Goal: Download file/media

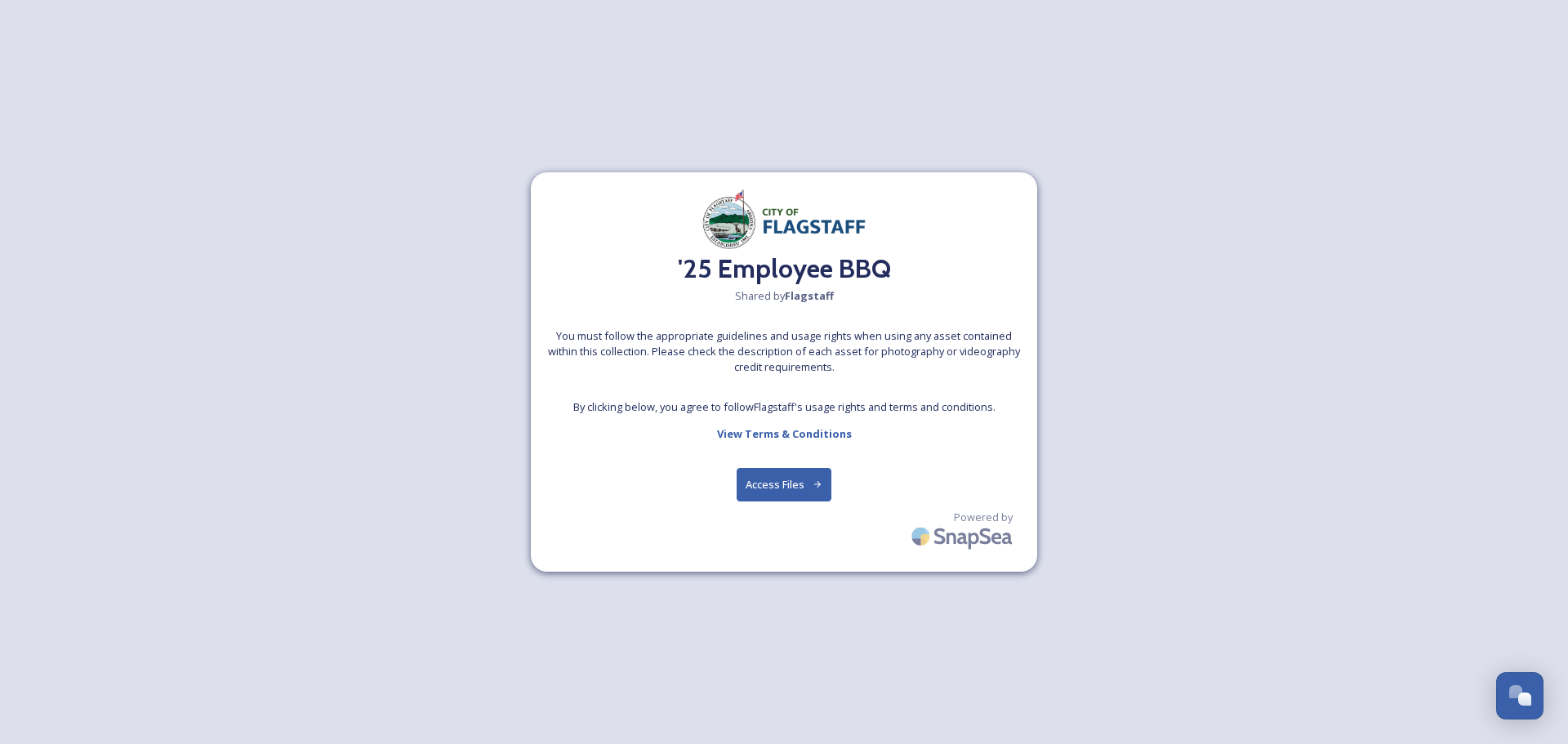
click at [784, 493] on button "Access Files" at bounding box center [784, 485] width 95 height 34
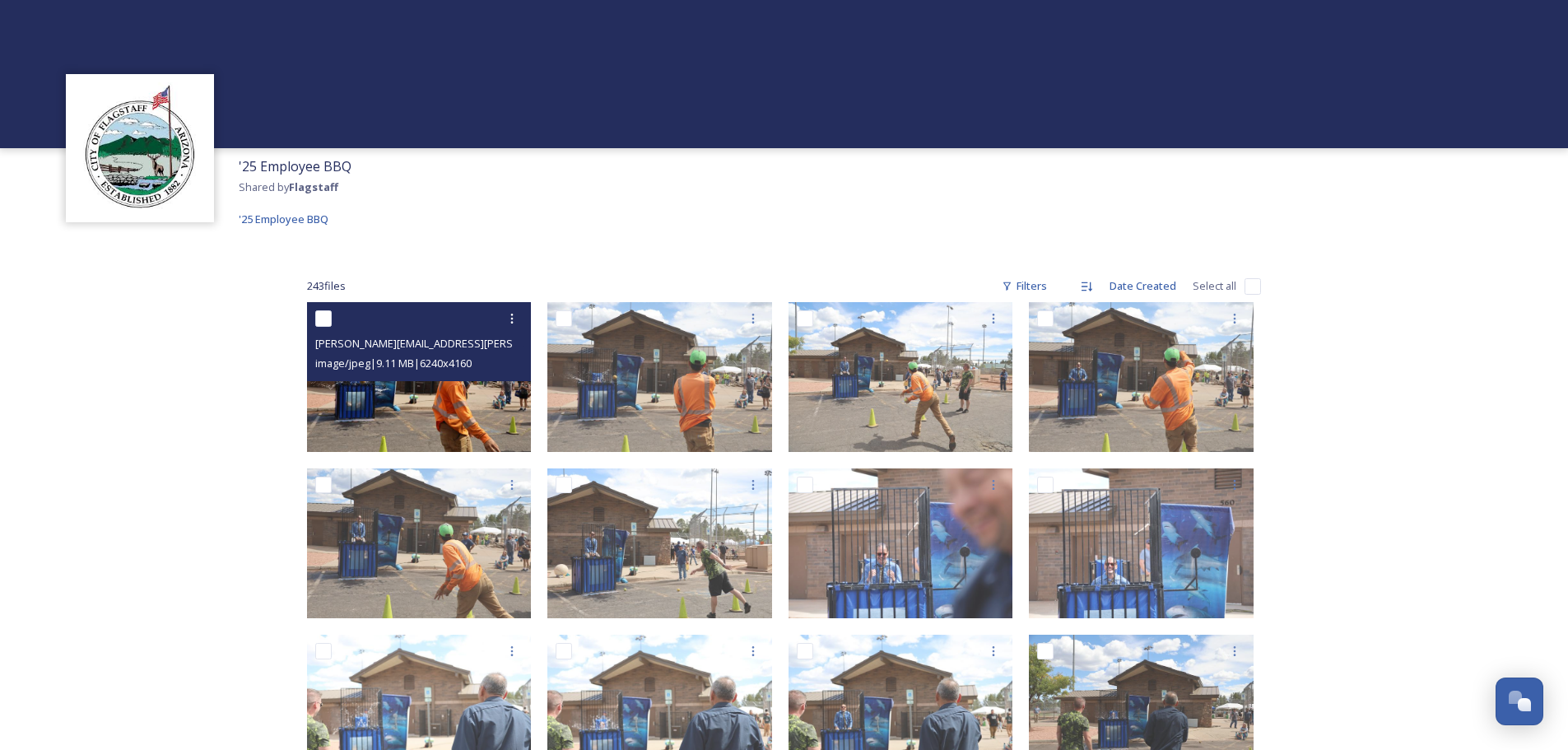
click at [450, 397] on img at bounding box center [419, 377] width 225 height 150
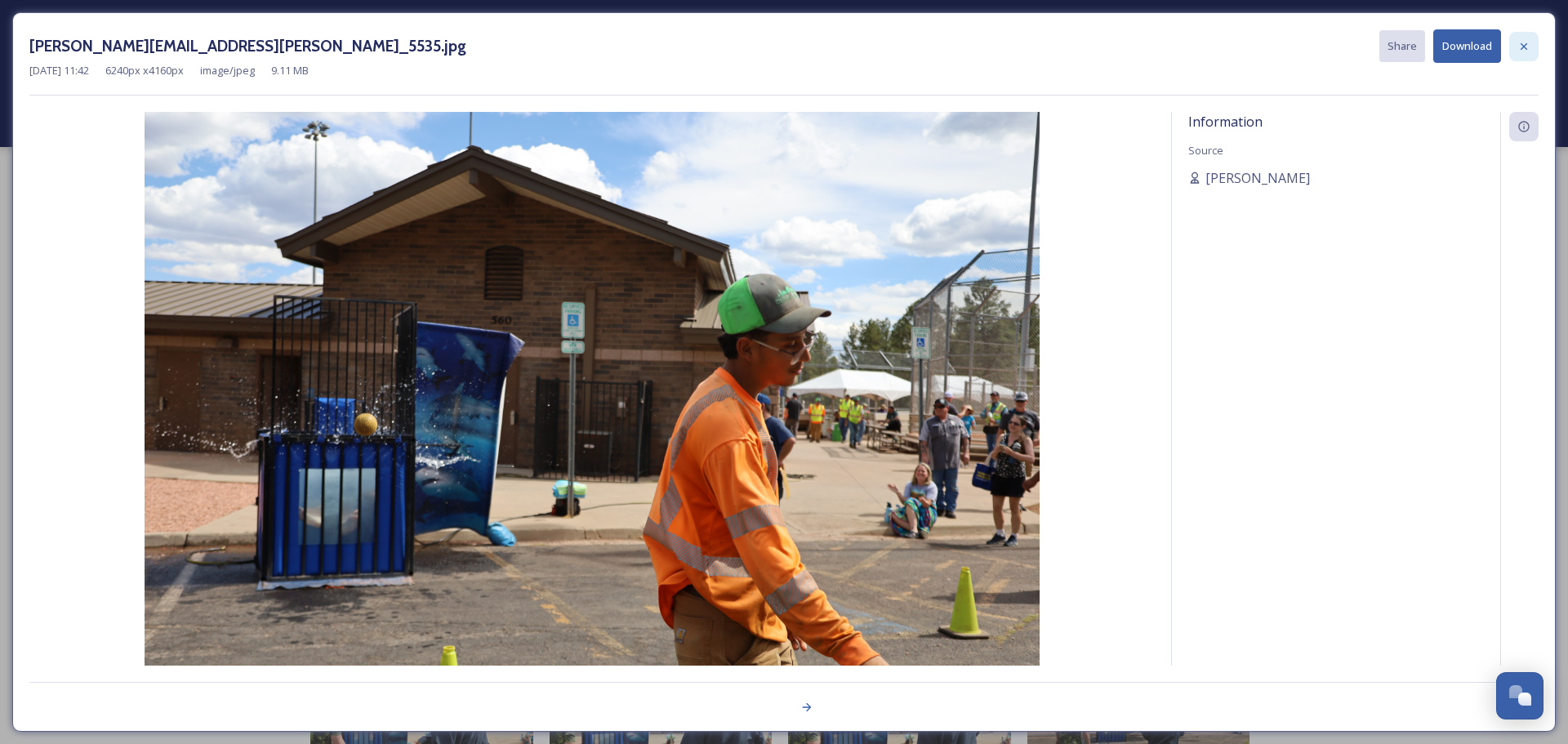
click at [1526, 46] on icon at bounding box center [1523, 46] width 13 height 13
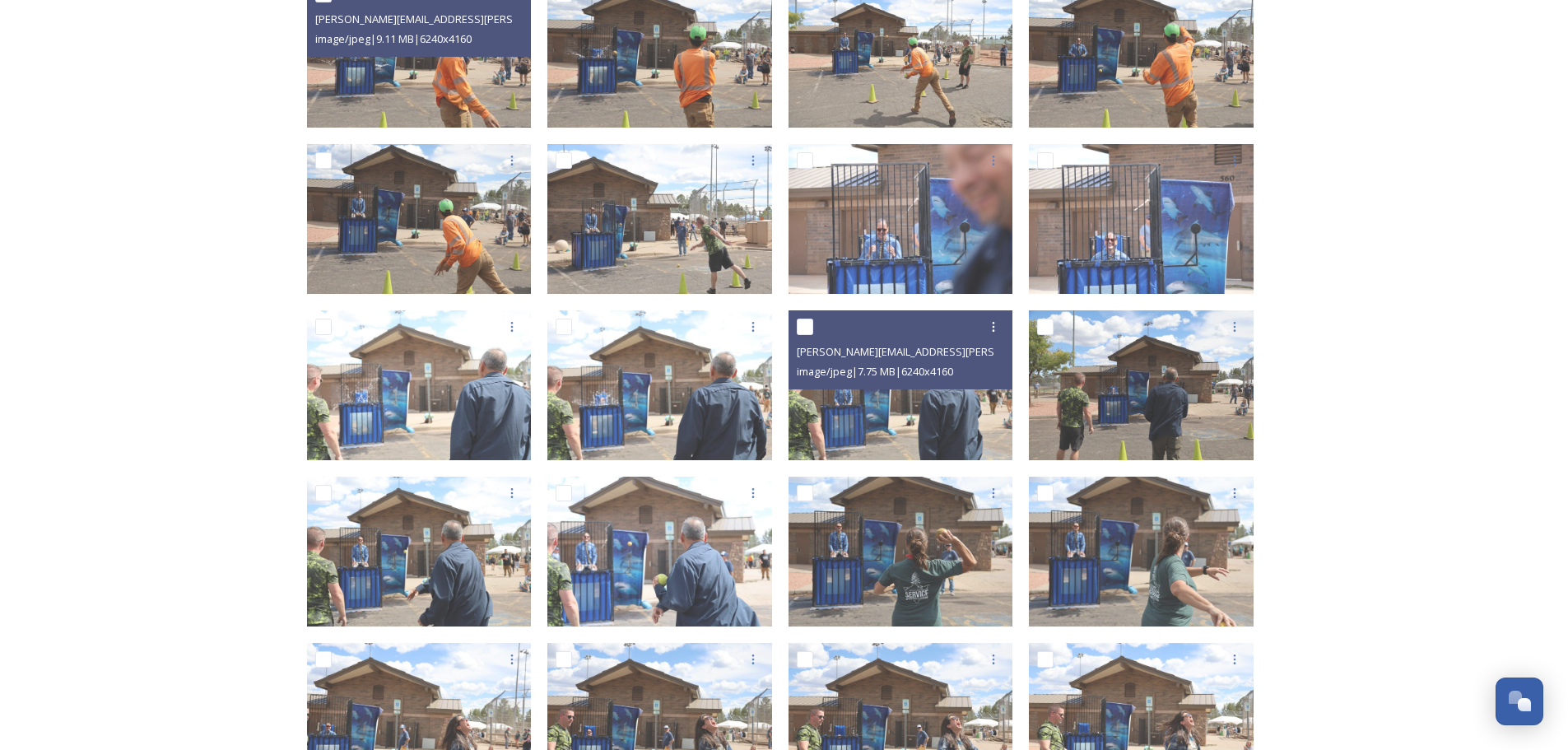
scroll to position [329, 0]
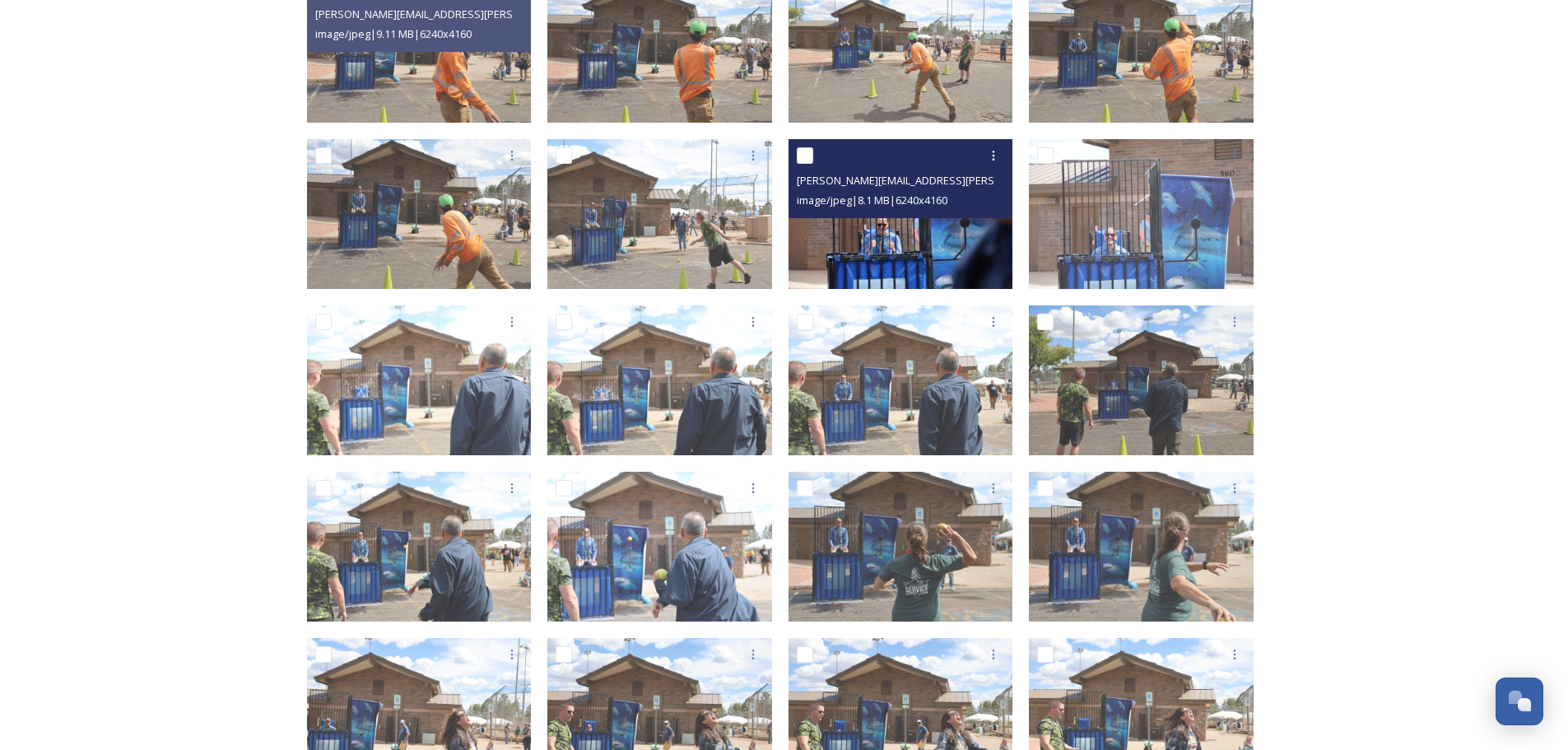
click at [857, 233] on img at bounding box center [901, 214] width 225 height 150
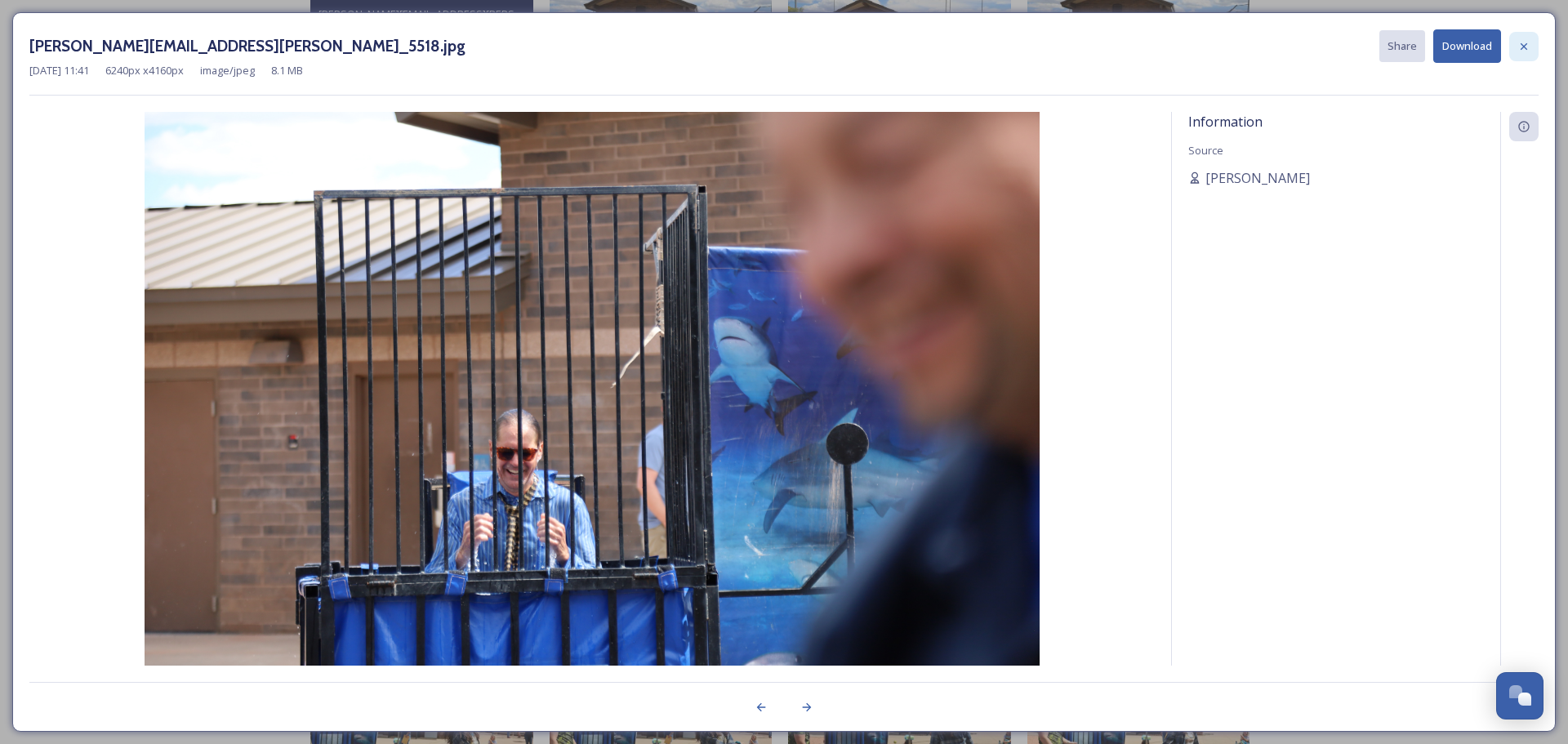
click at [1523, 49] on icon at bounding box center [1523, 46] width 13 height 13
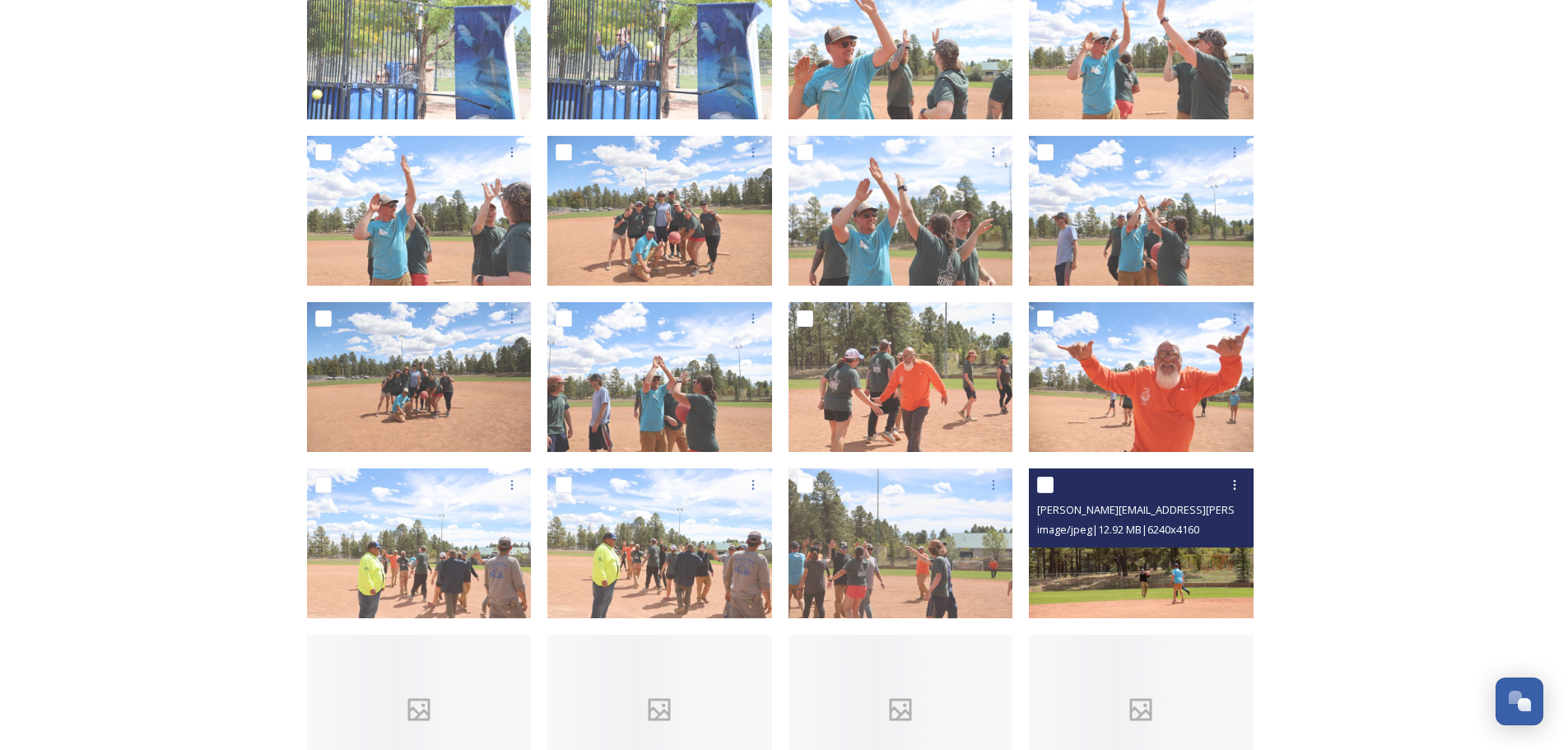
scroll to position [1335, 0]
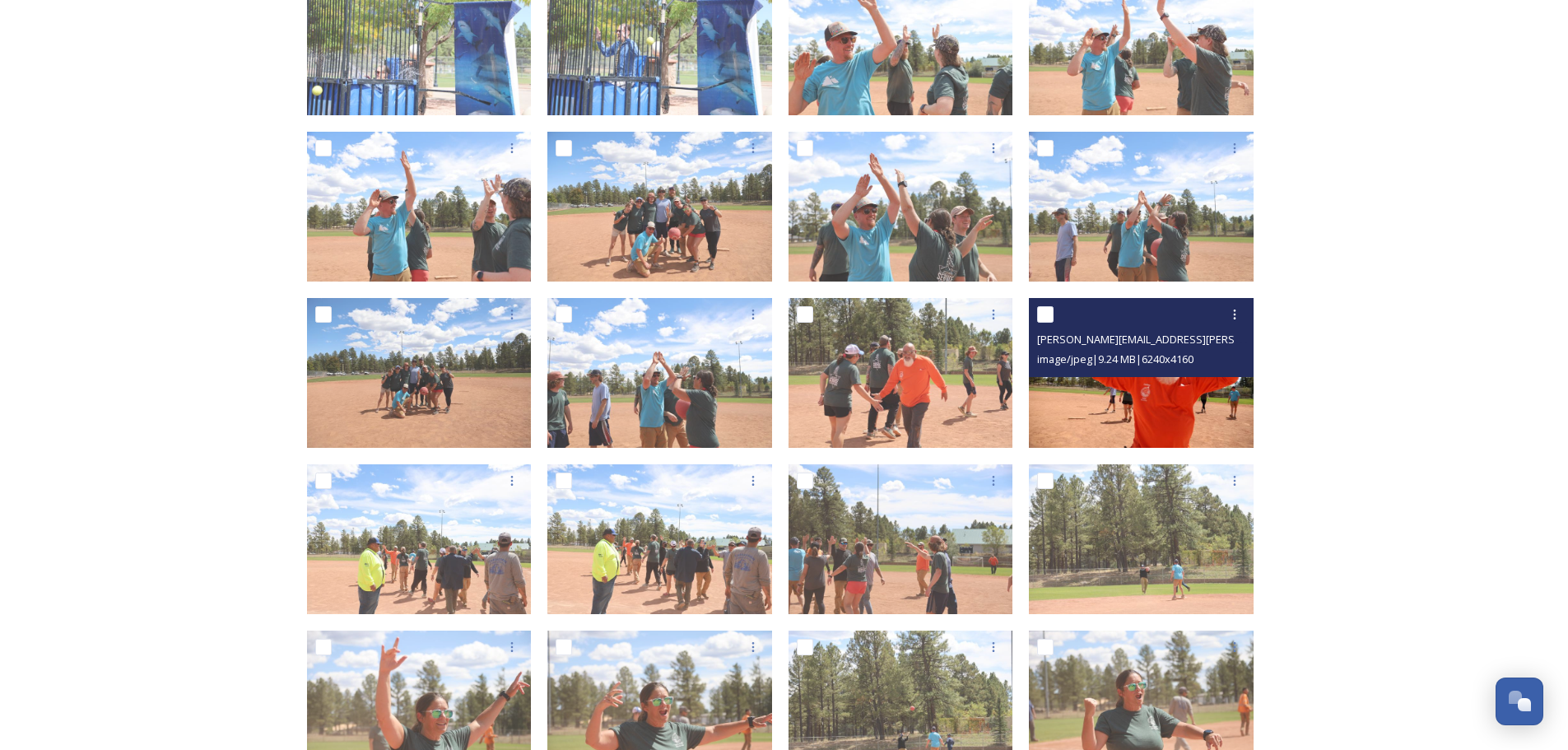
click at [1144, 357] on span "image/jpeg | 9.24 MB | 6240 x 4160" at bounding box center [1115, 359] width 156 height 15
click at [1131, 387] on img at bounding box center [1141, 373] width 225 height 150
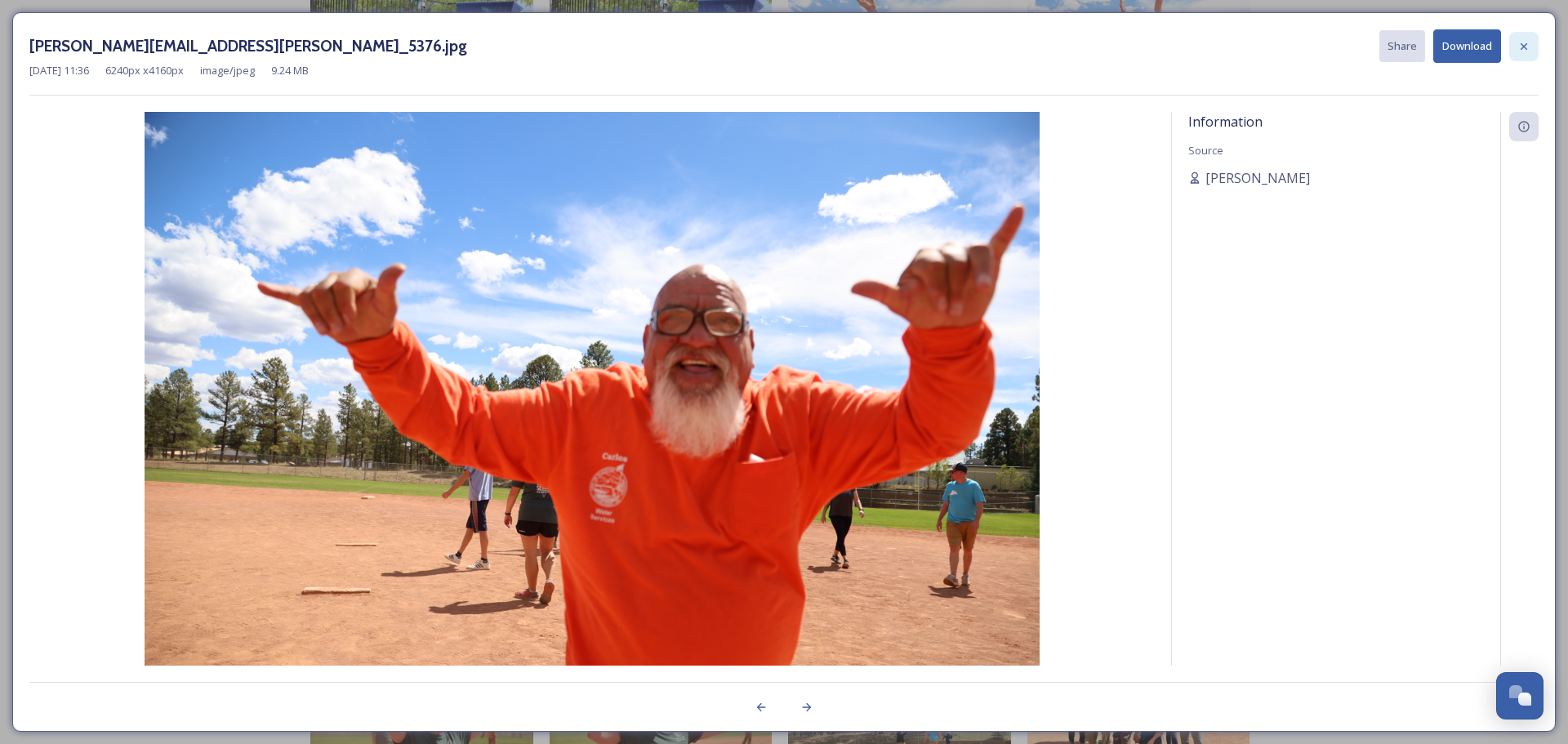
click at [1518, 47] on icon at bounding box center [1523, 46] width 13 height 13
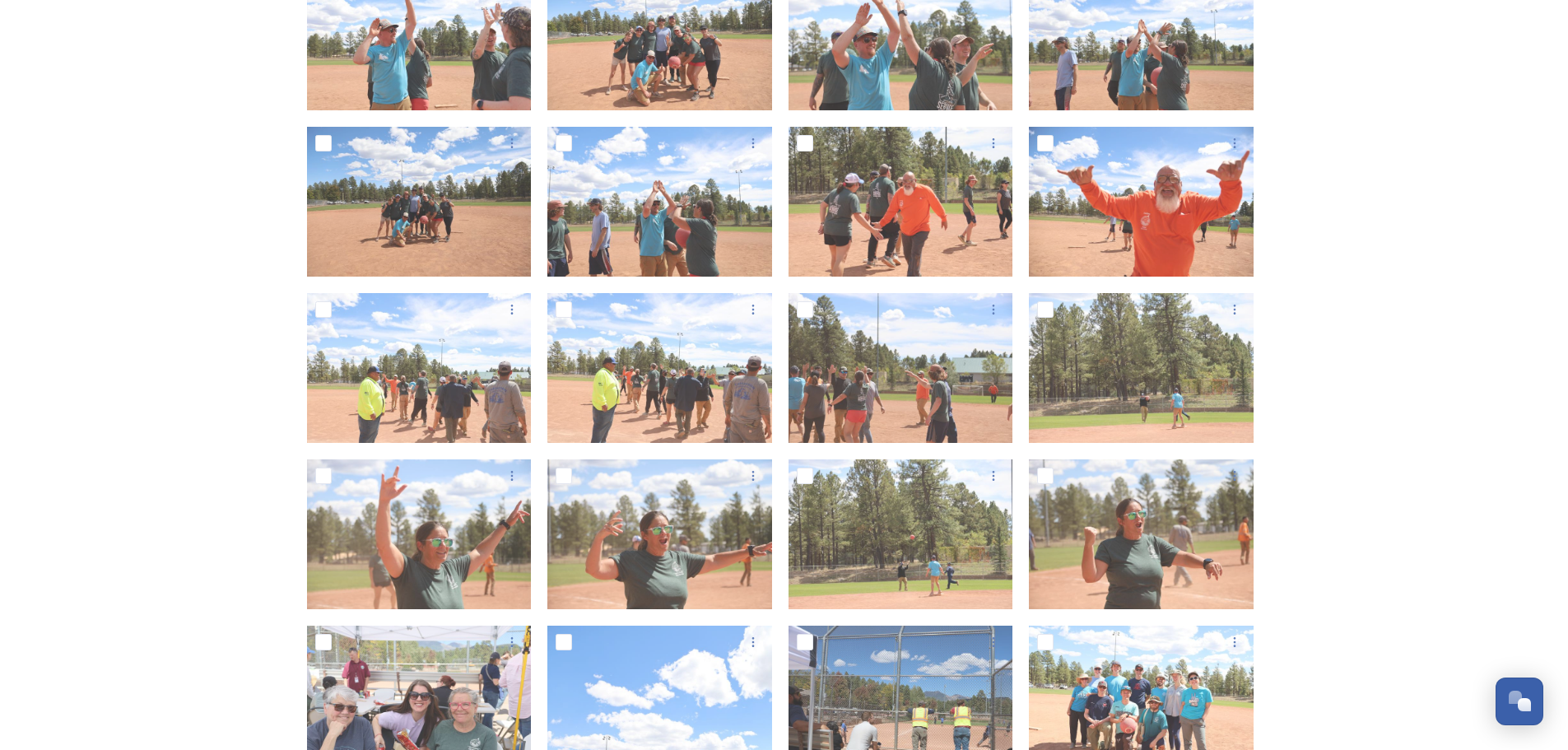
scroll to position [1911, 0]
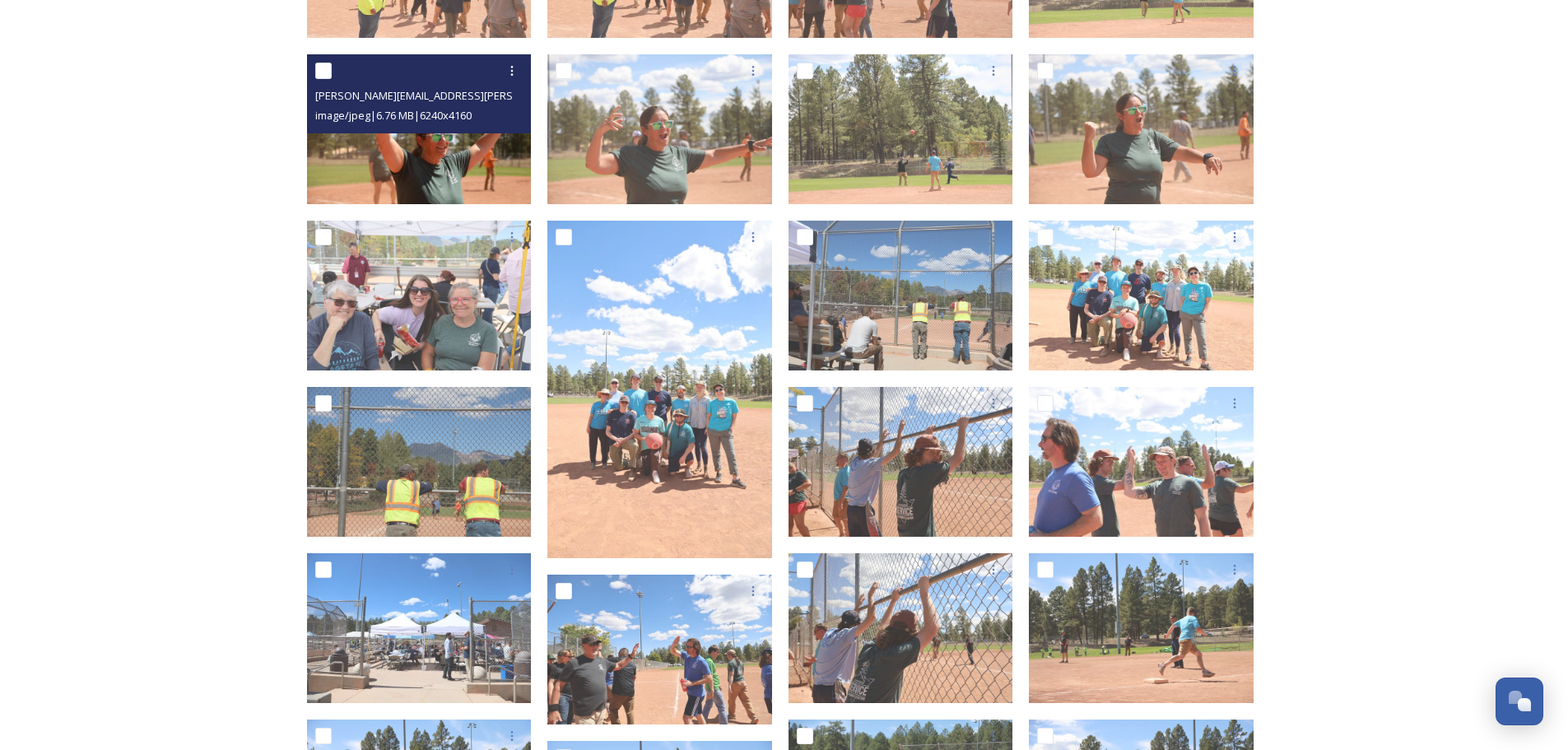
click at [472, 144] on img at bounding box center [419, 129] width 225 height 150
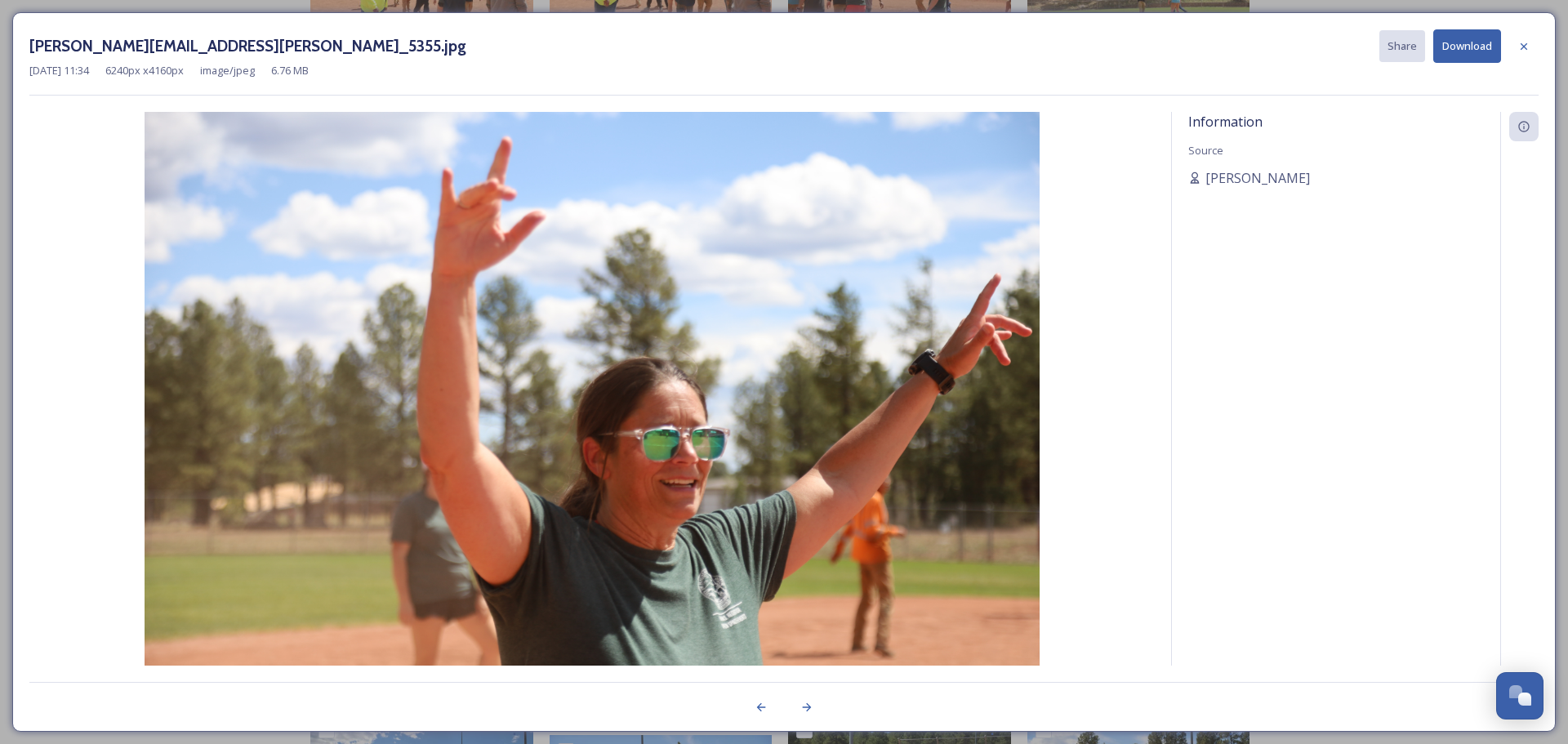
drag, startPoint x: 1523, startPoint y: 44, endPoint x: 1505, endPoint y: 71, distance: 32.4
click at [1523, 43] on icon at bounding box center [1523, 46] width 13 height 13
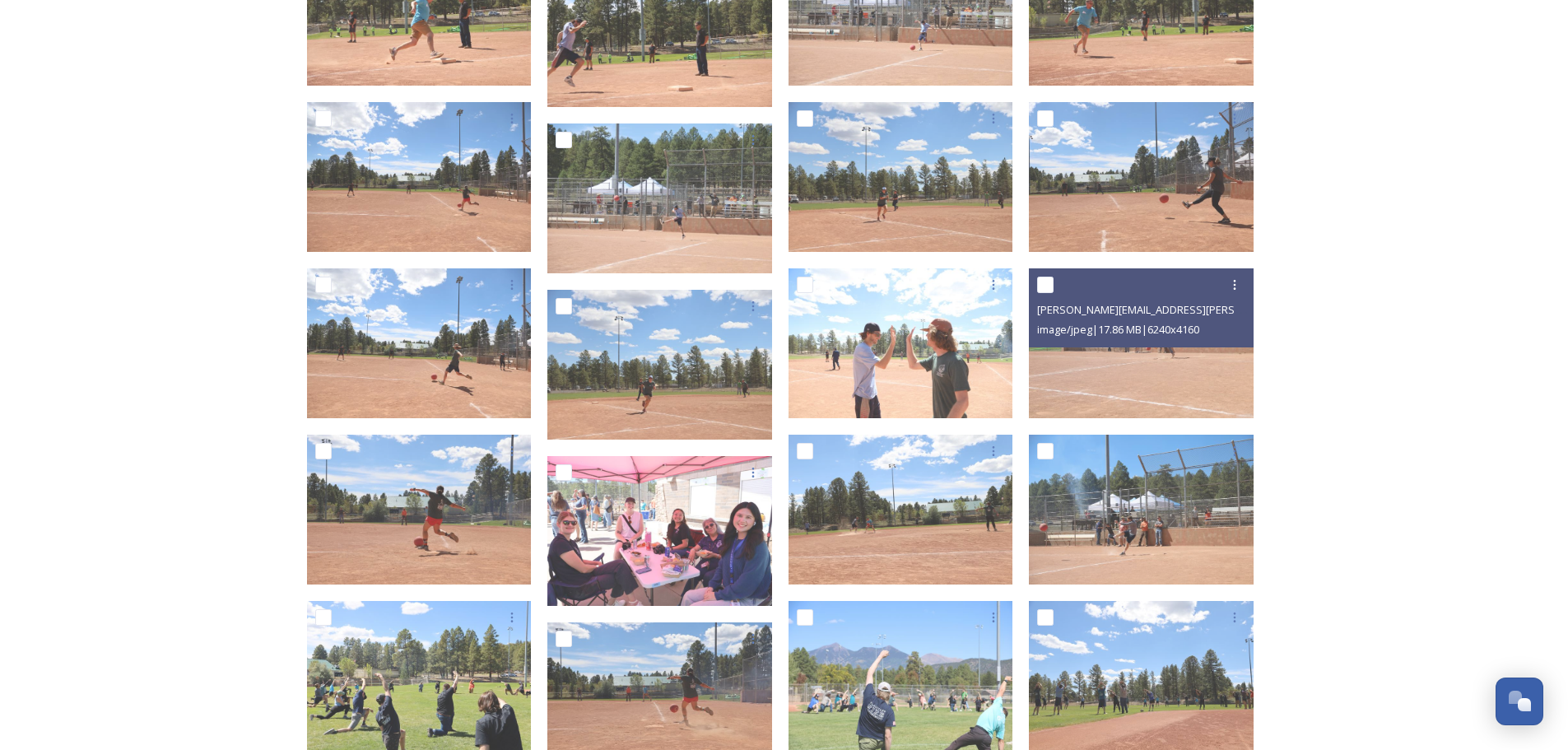
scroll to position [2734, 0]
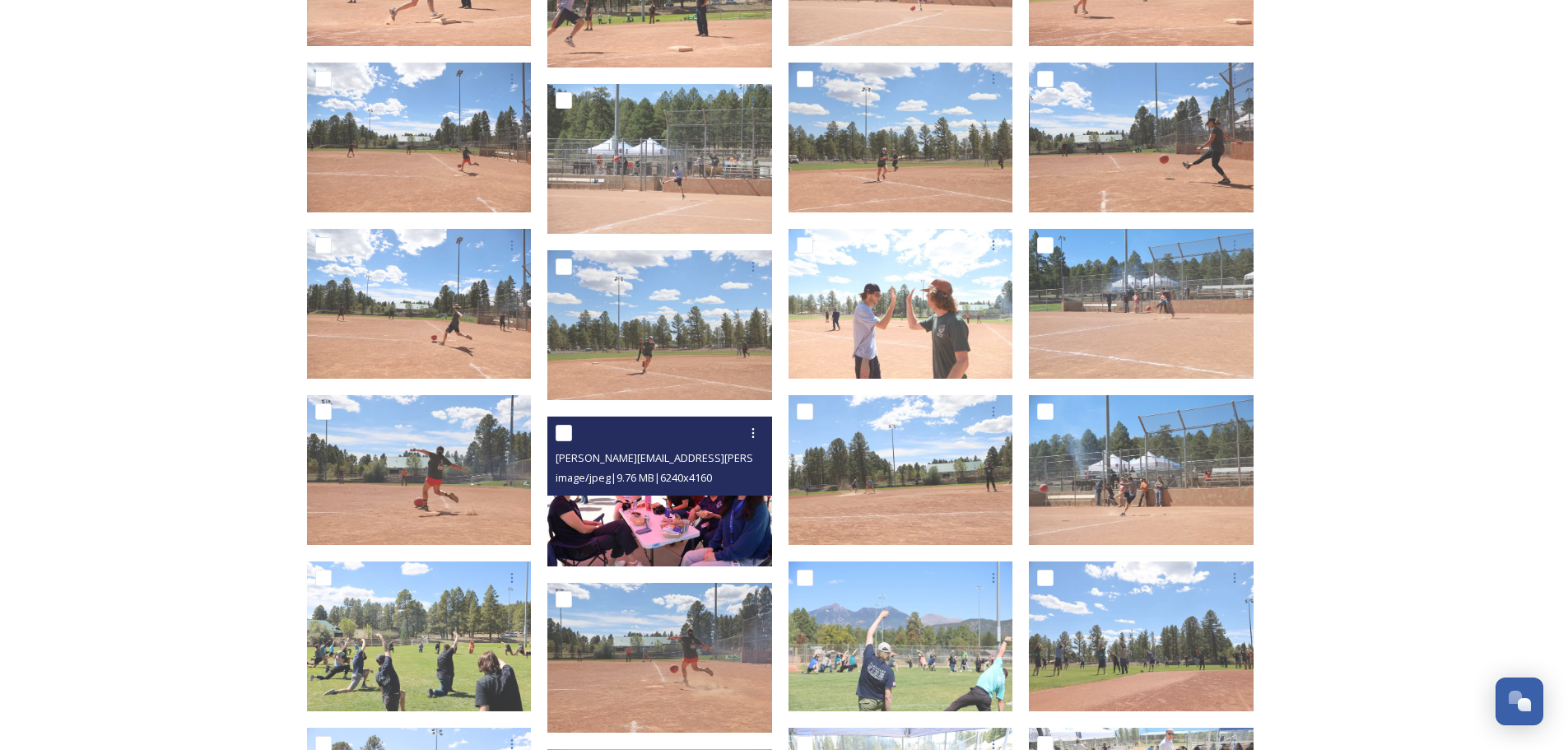
click at [647, 514] on img at bounding box center [660, 492] width 225 height 150
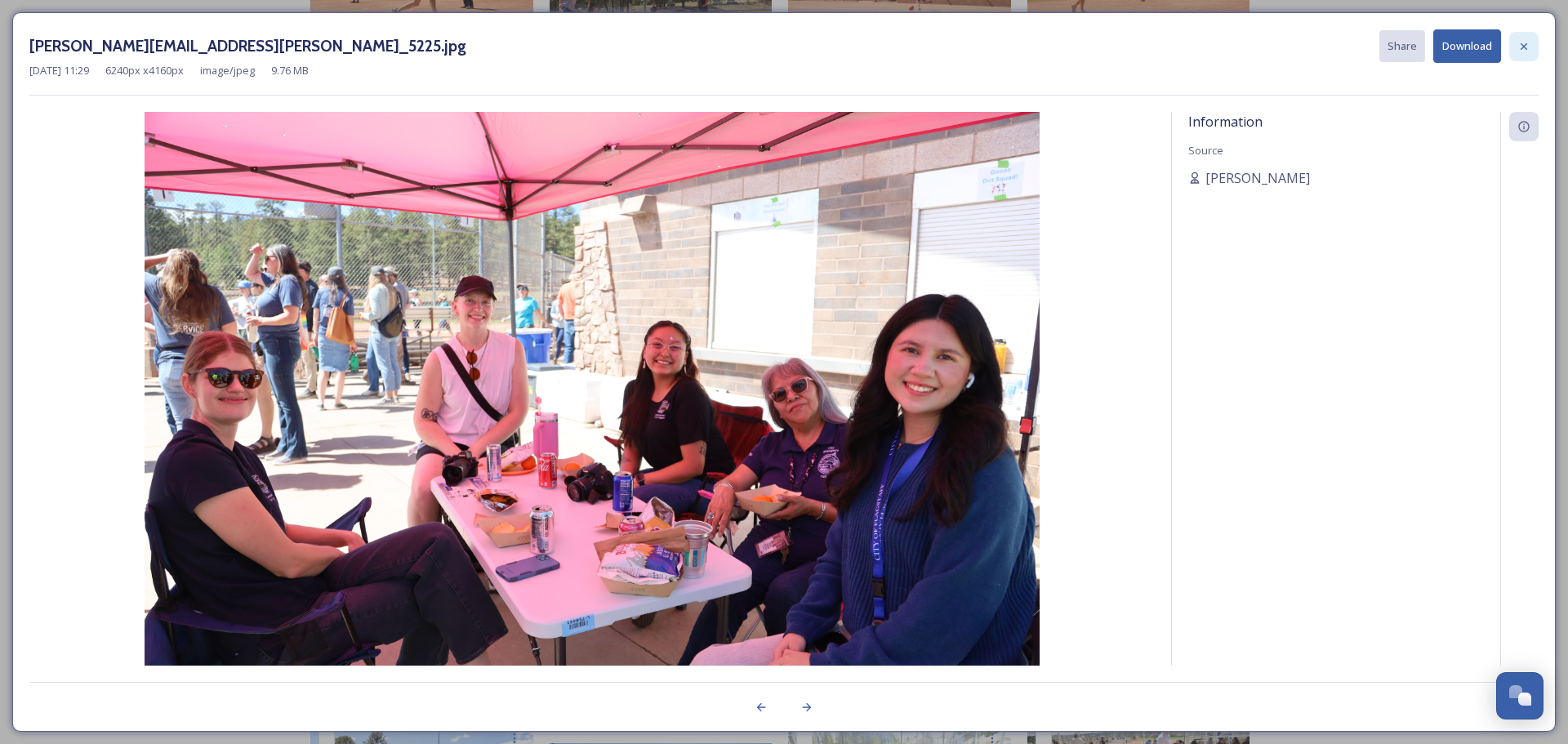
click at [1523, 50] on icon at bounding box center [1523, 46] width 13 height 13
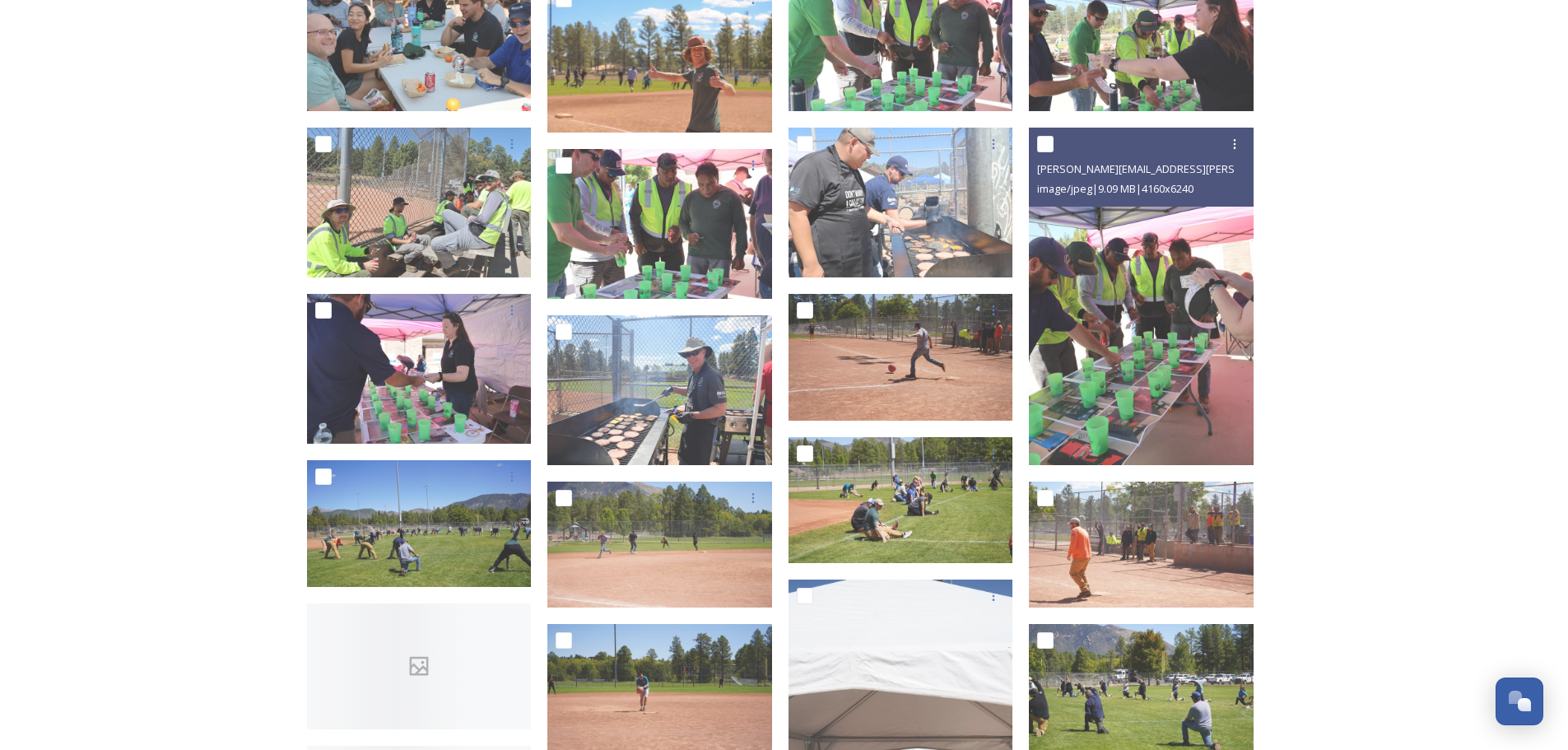
scroll to position [3722, 0]
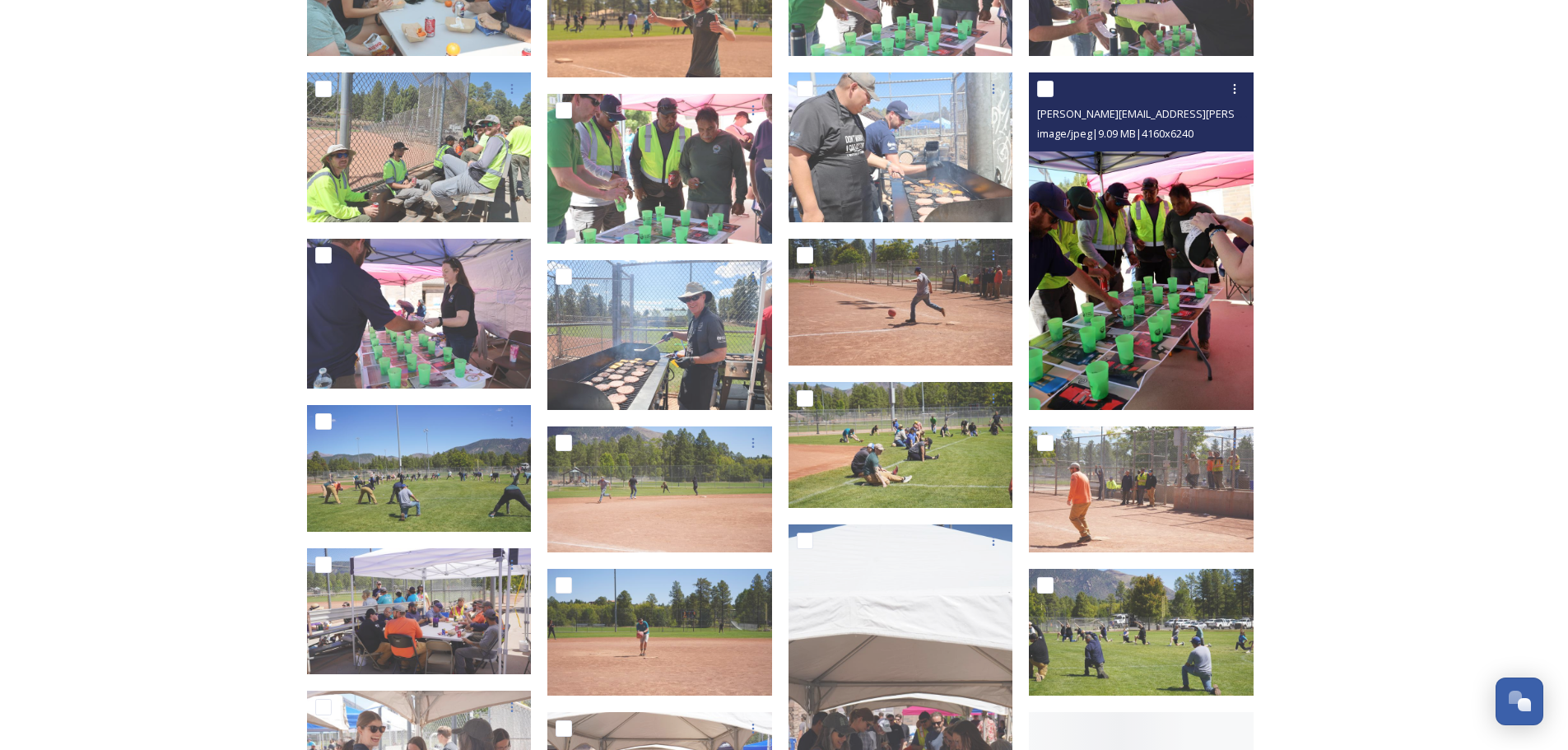
click at [1171, 336] on img at bounding box center [1141, 241] width 225 height 338
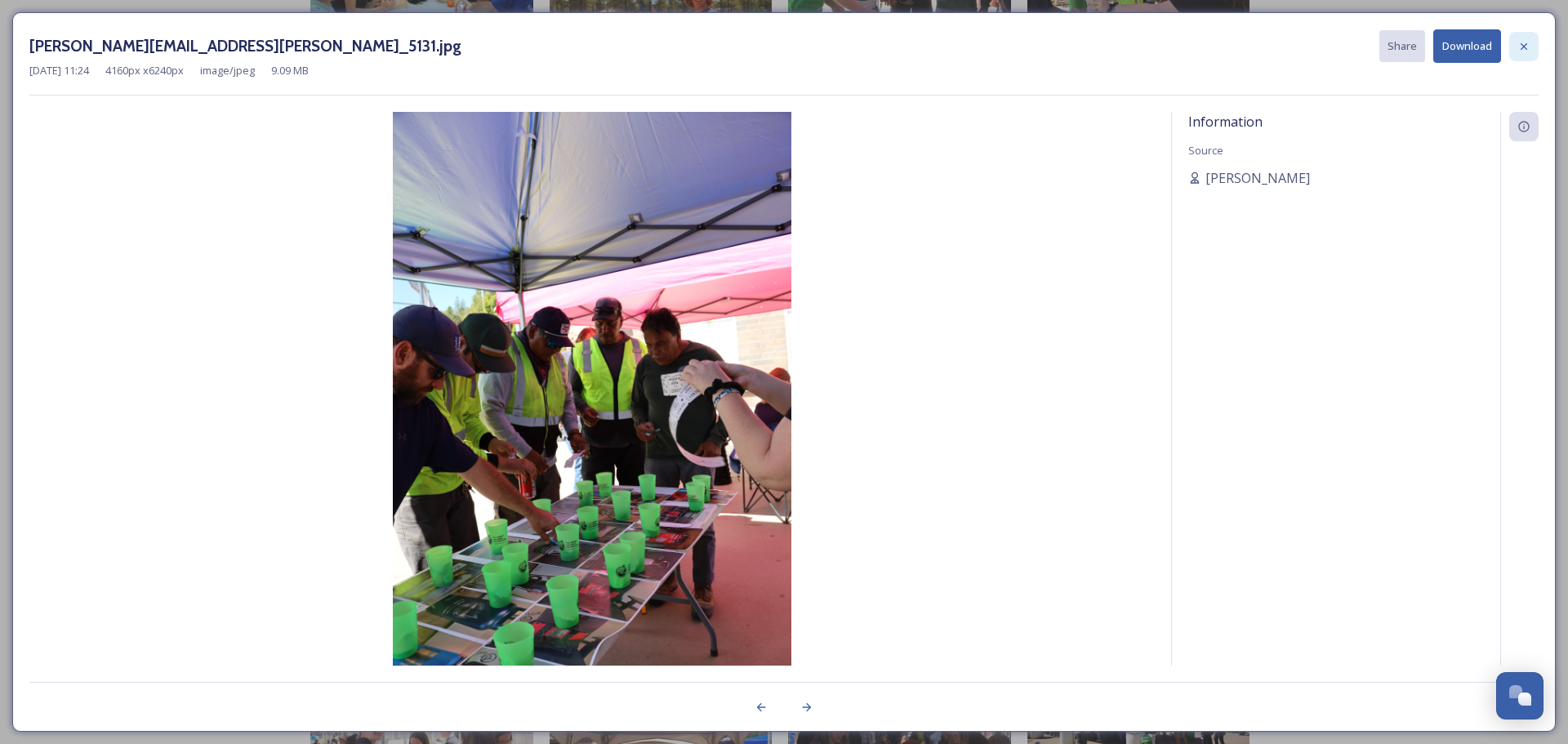
click at [1524, 44] on icon at bounding box center [1523, 46] width 13 height 13
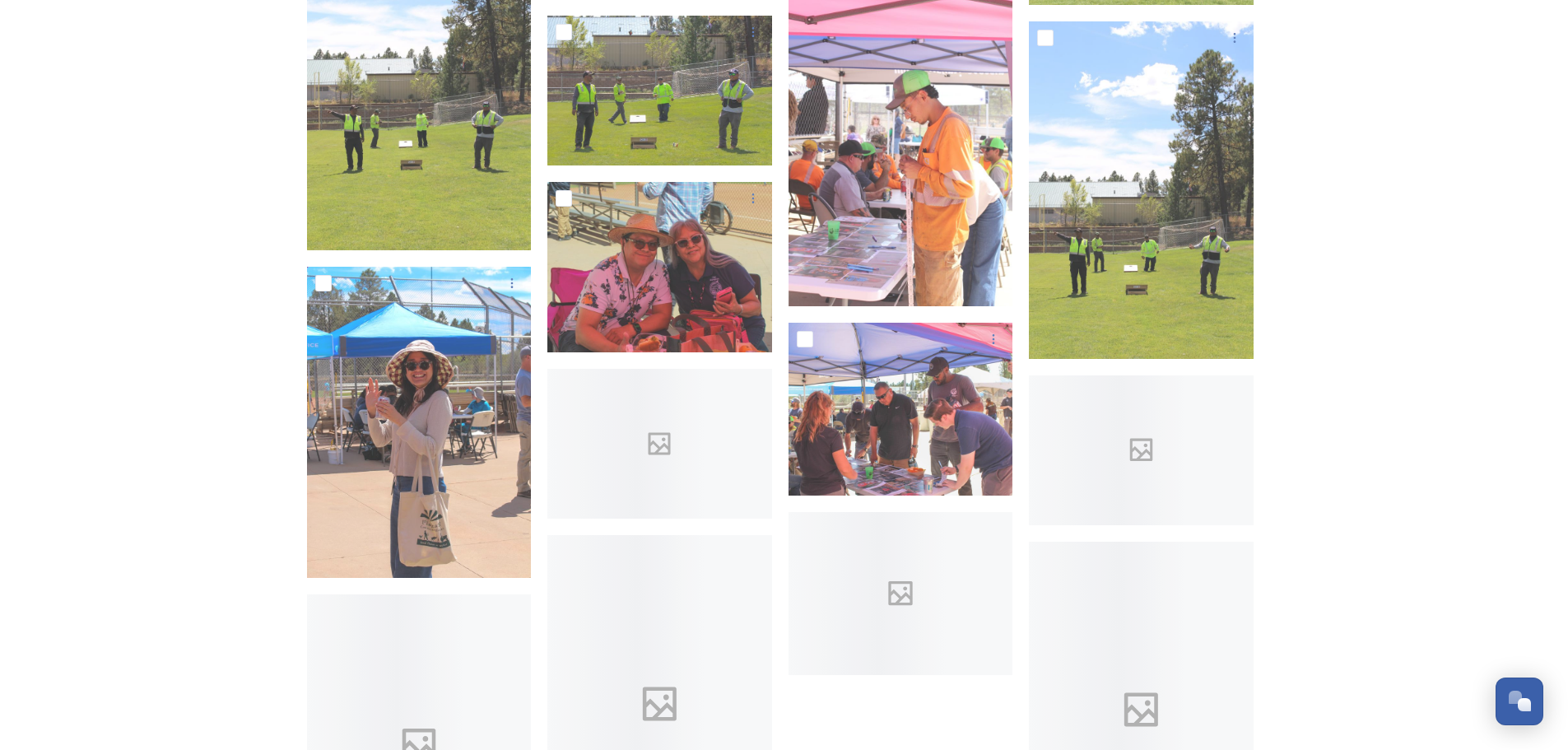
scroll to position [12038, 0]
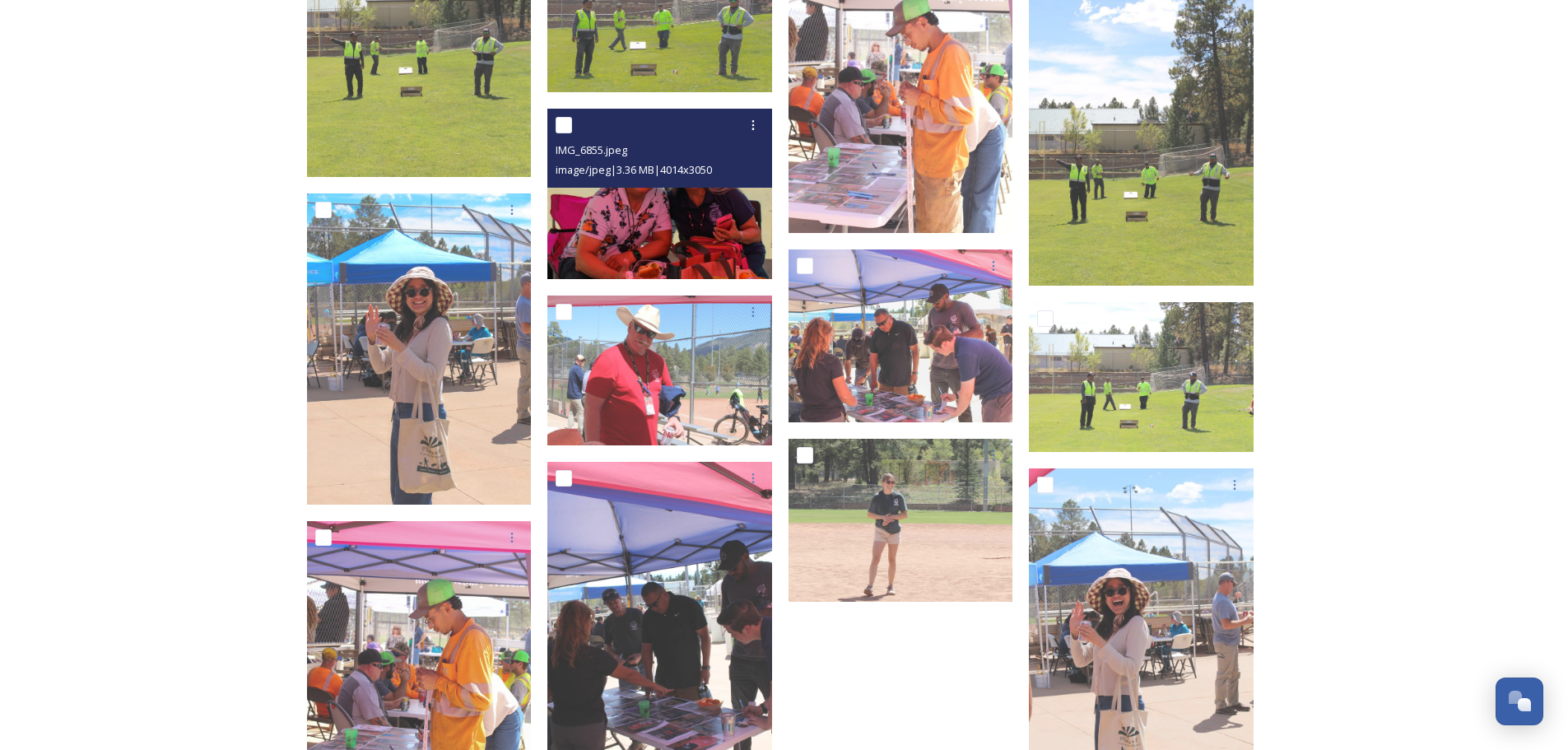
click at [663, 223] on img at bounding box center [660, 194] width 225 height 170
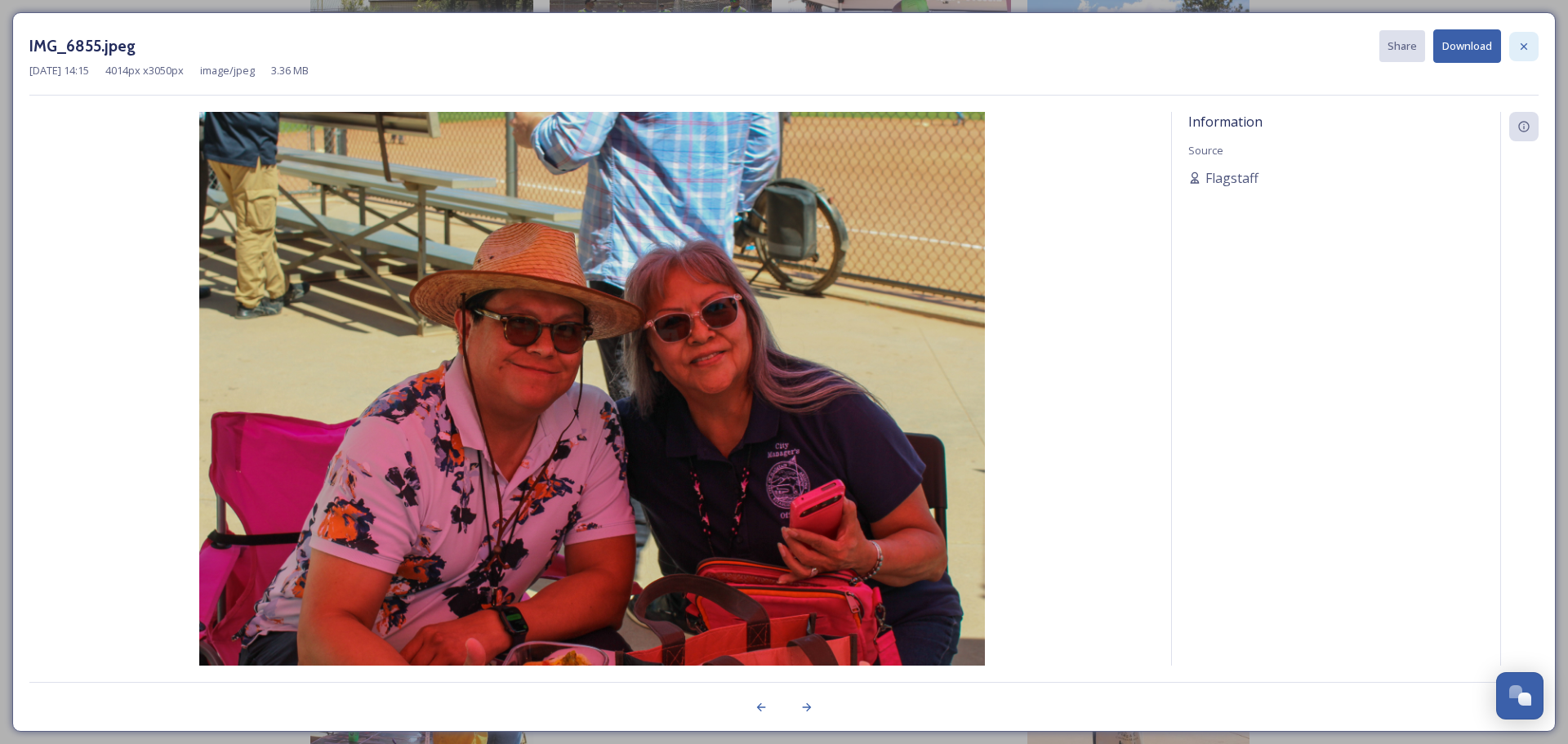
click at [1523, 47] on icon at bounding box center [1523, 46] width 7 height 7
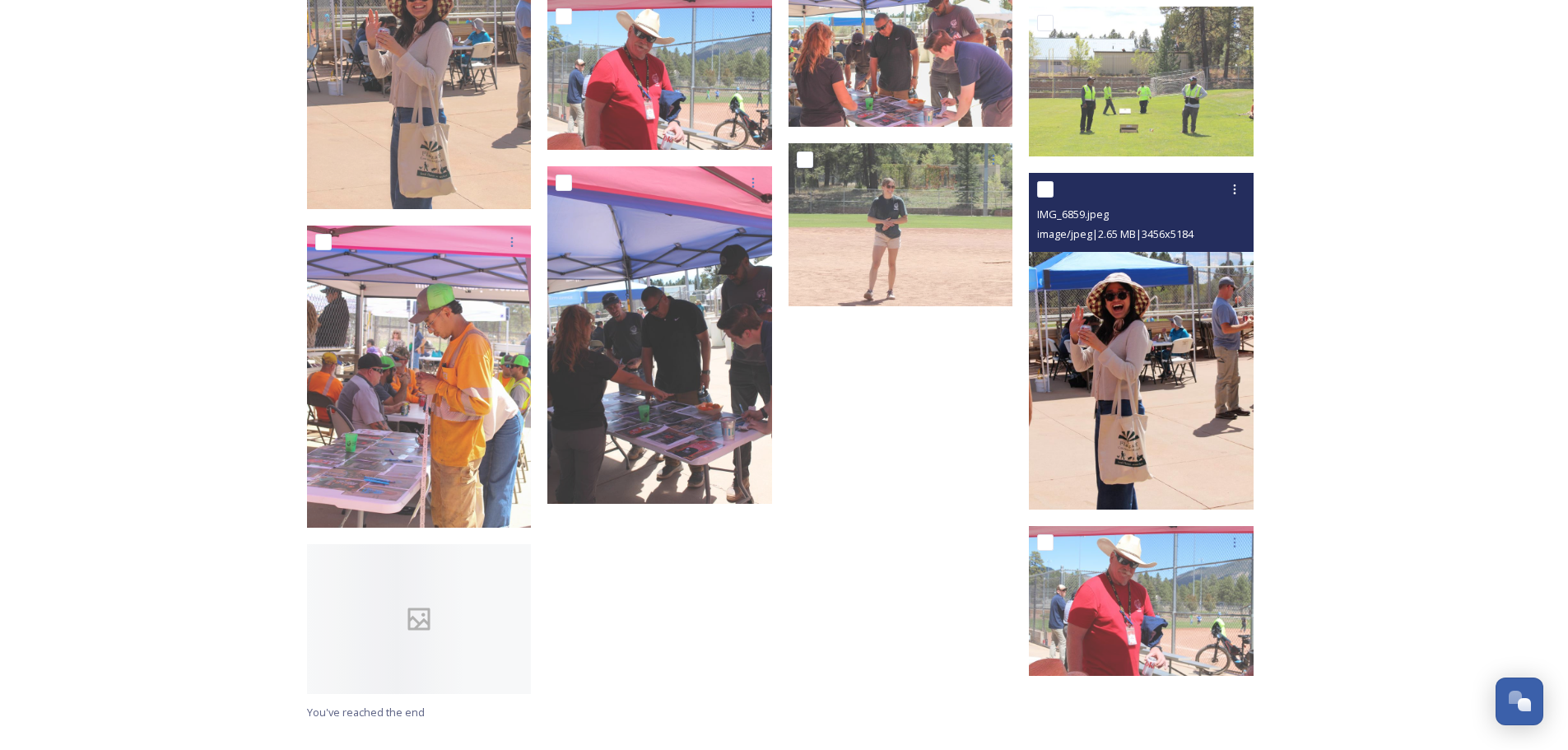
scroll to position [12392, 0]
